Goal: Navigation & Orientation: Find specific page/section

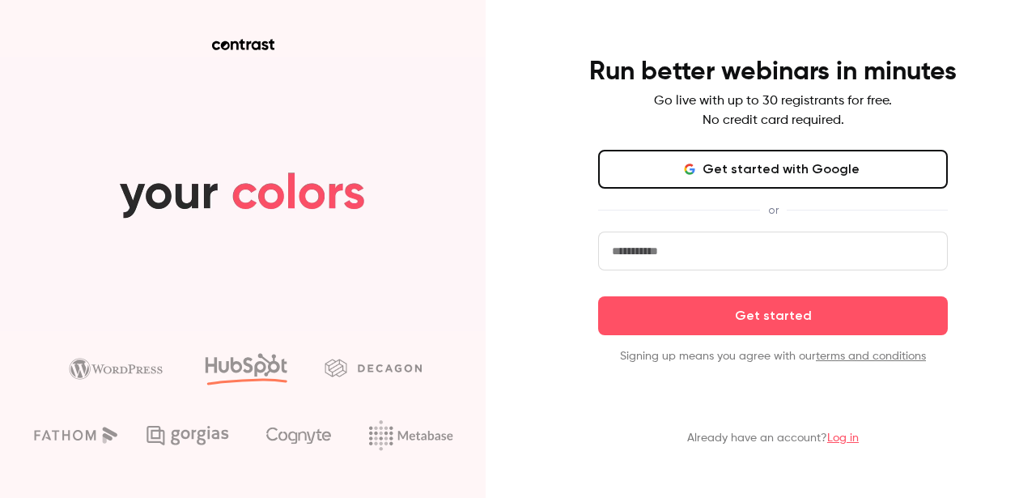
click at [769, 172] on button "Get started with Google" at bounding box center [773, 169] width 350 height 39
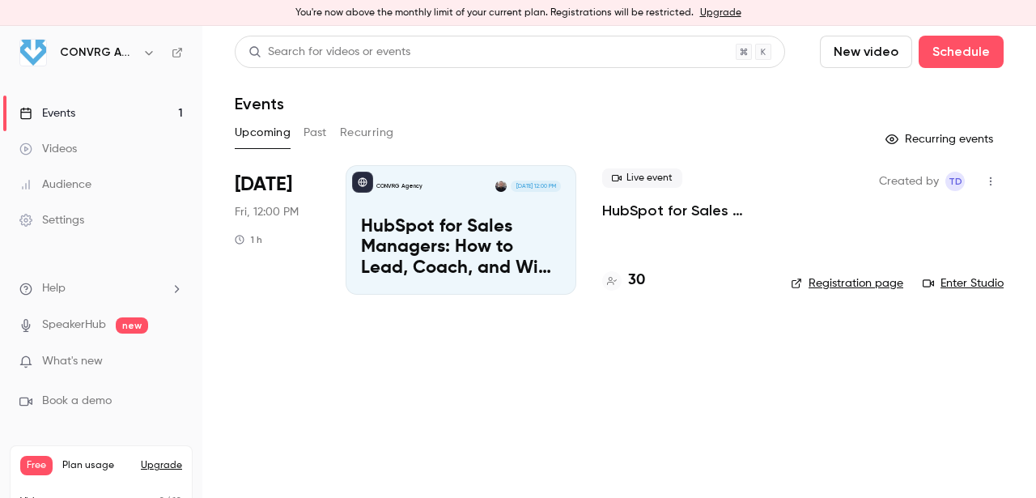
click at [63, 189] on div "Audience" at bounding box center [55, 184] width 72 height 16
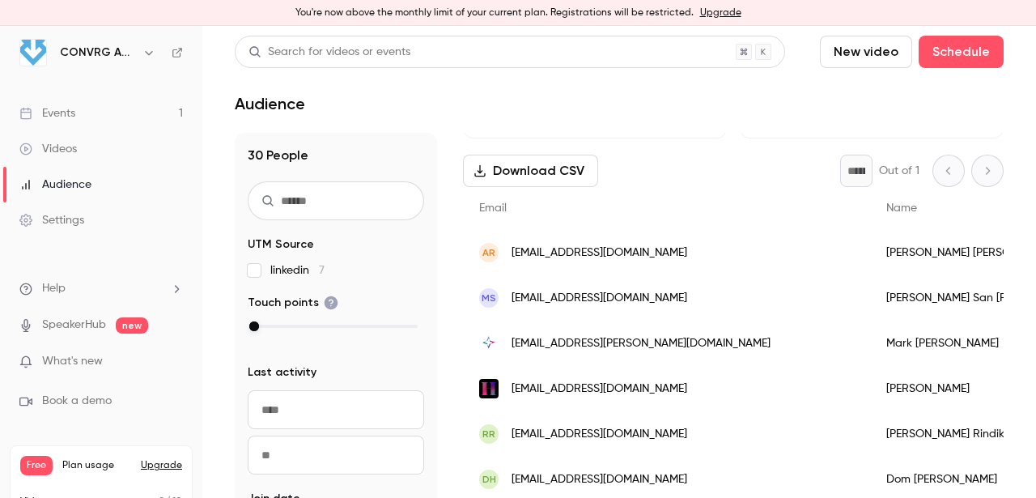
scroll to position [199, 0]
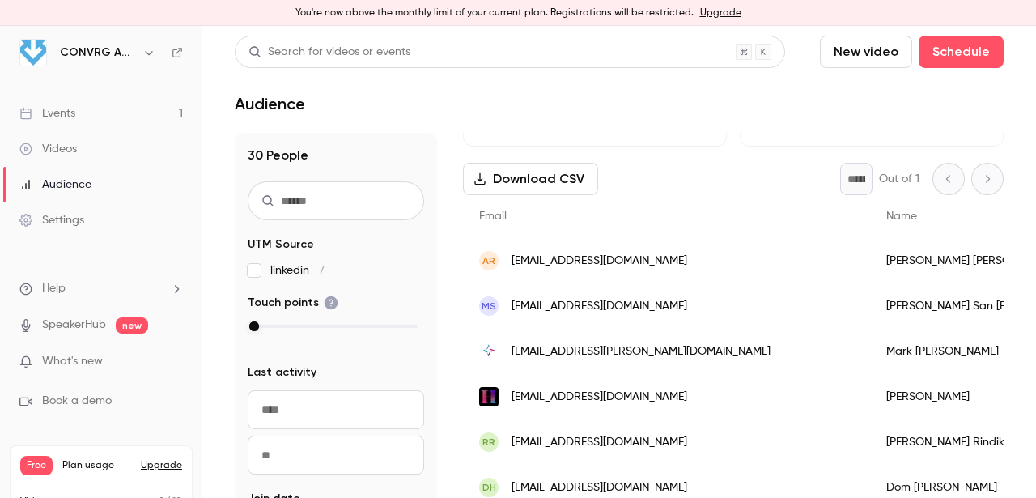
click at [82, 360] on span "What's new" at bounding box center [72, 361] width 61 height 17
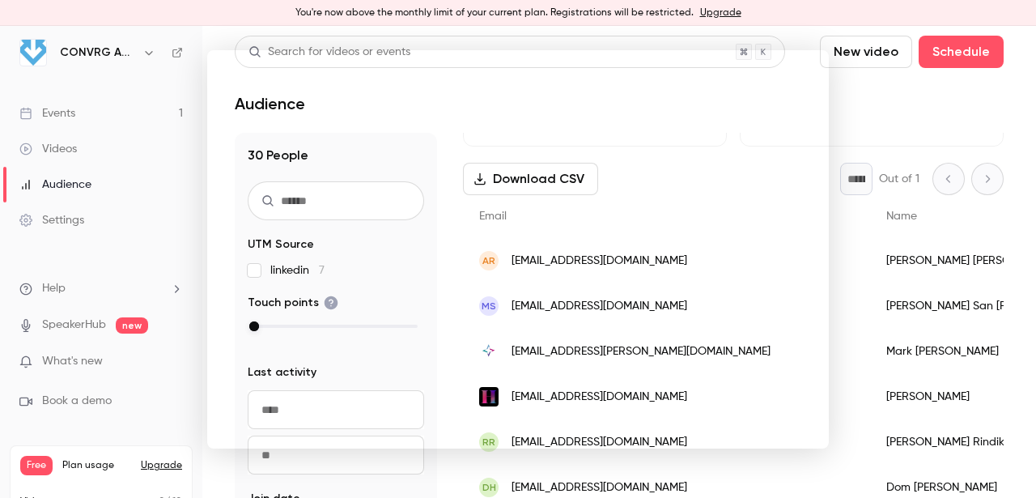
click at [193, 354] on div at bounding box center [518, 249] width 1036 height 498
